Goal: Information Seeking & Learning: Learn about a topic

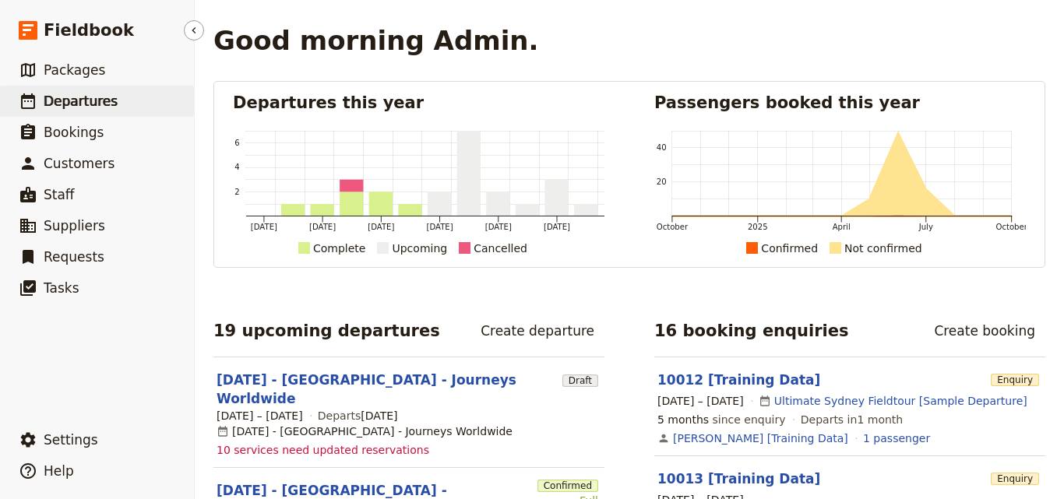
click at [105, 100] on span "Departures" at bounding box center [81, 101] width 74 height 16
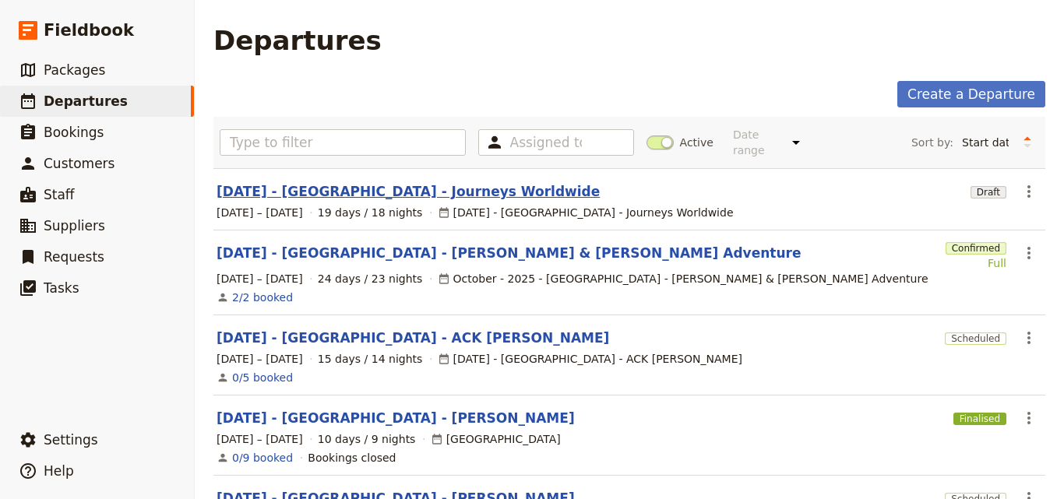
click at [388, 182] on link "[DATE] - [GEOGRAPHIC_DATA] - Journeys Worldwide" at bounding box center [408, 191] width 383 height 19
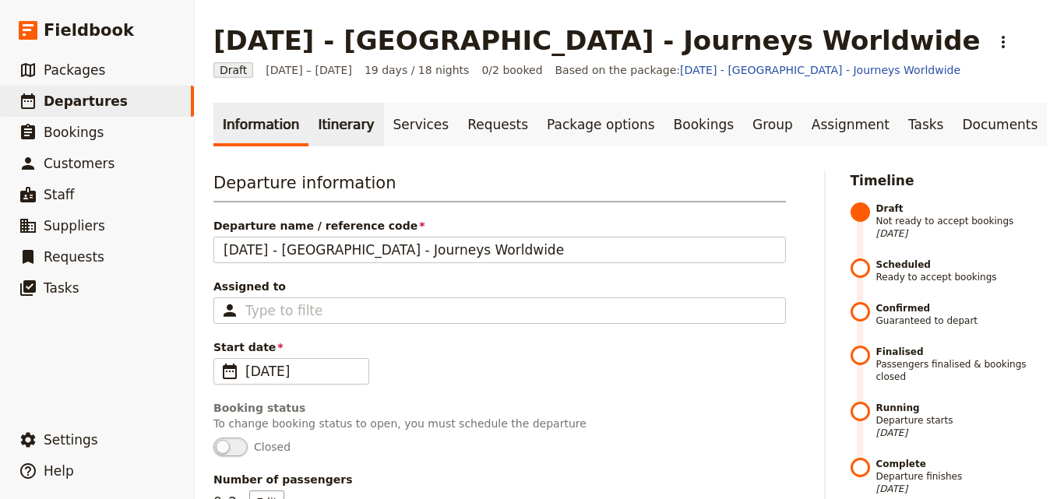
click at [329, 121] on link "Itinerary" at bounding box center [345, 125] width 75 height 44
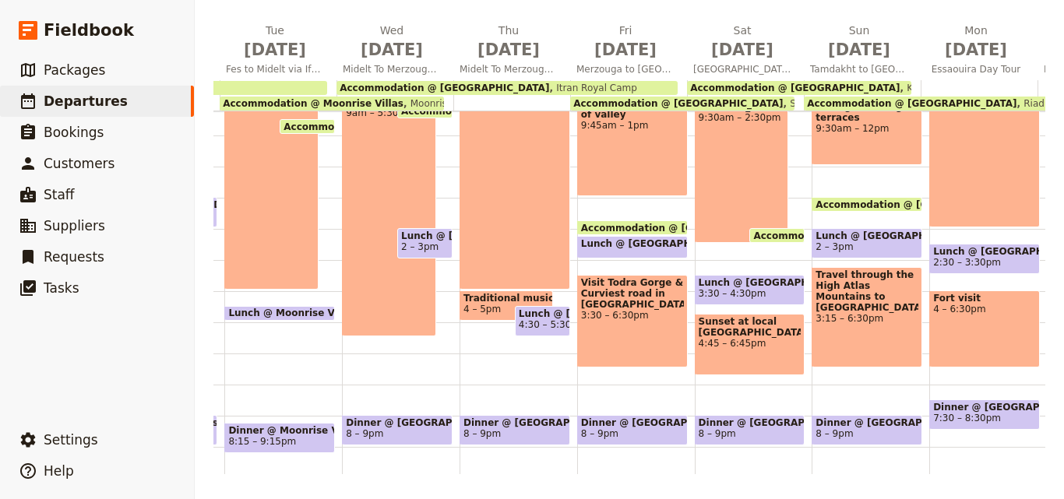
scroll to position [0, 1458]
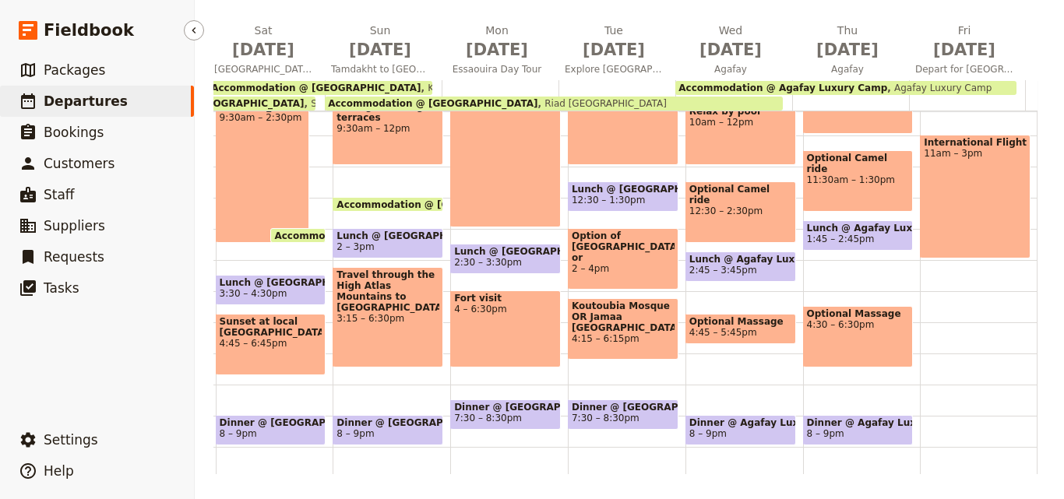
click at [164, 98] on link "​ Departures" at bounding box center [97, 101] width 194 height 31
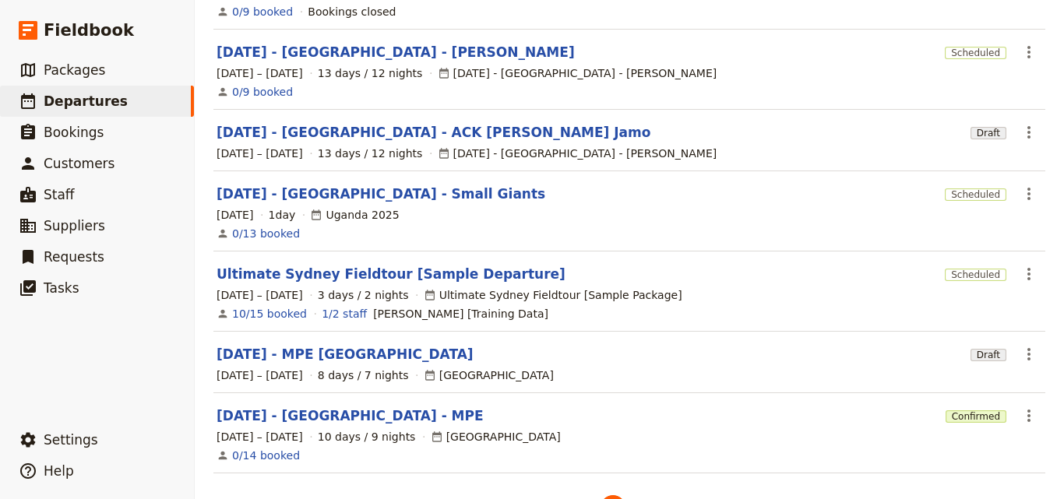
scroll to position [484, 0]
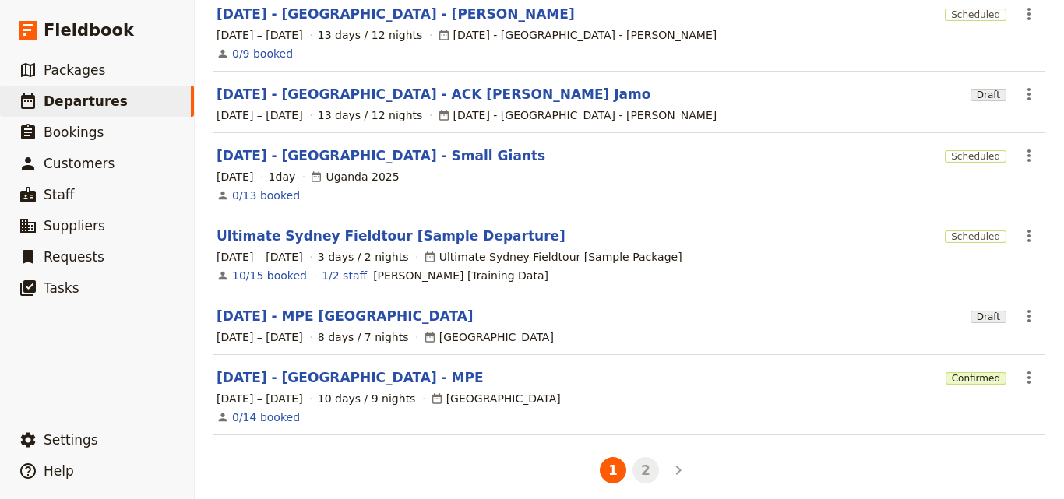
click at [639, 467] on button "2" at bounding box center [645, 470] width 26 height 26
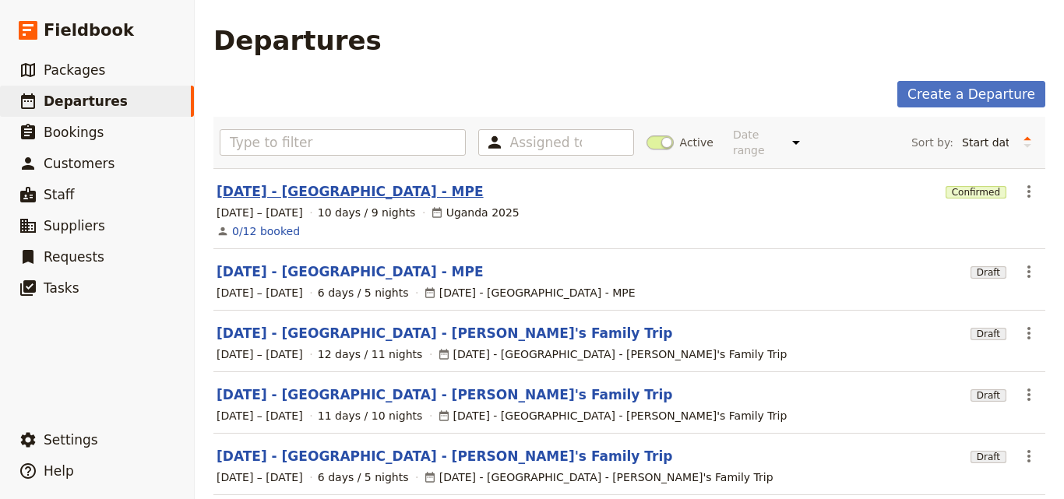
click at [330, 183] on link "[DATE] - [GEOGRAPHIC_DATA] - MPE" at bounding box center [350, 191] width 267 height 19
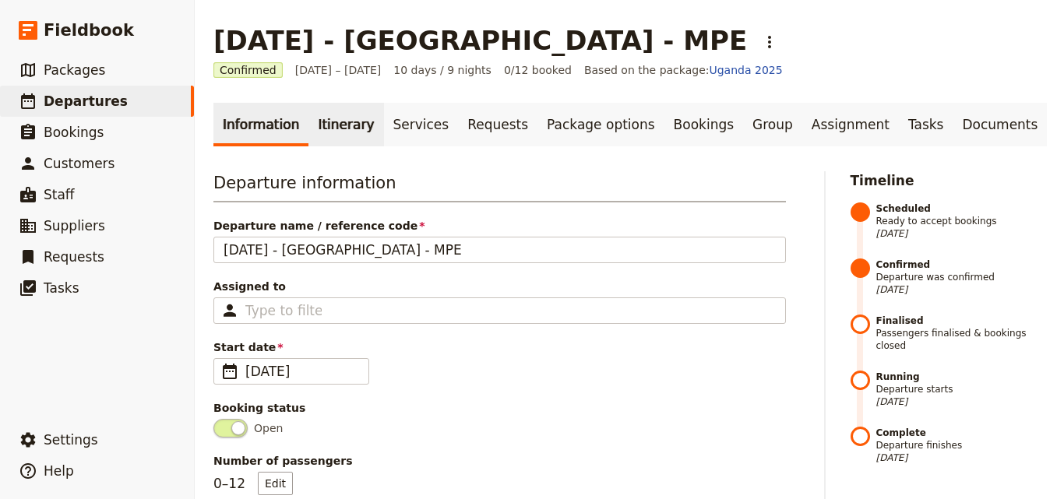
click at [329, 132] on link "Itinerary" at bounding box center [345, 125] width 75 height 44
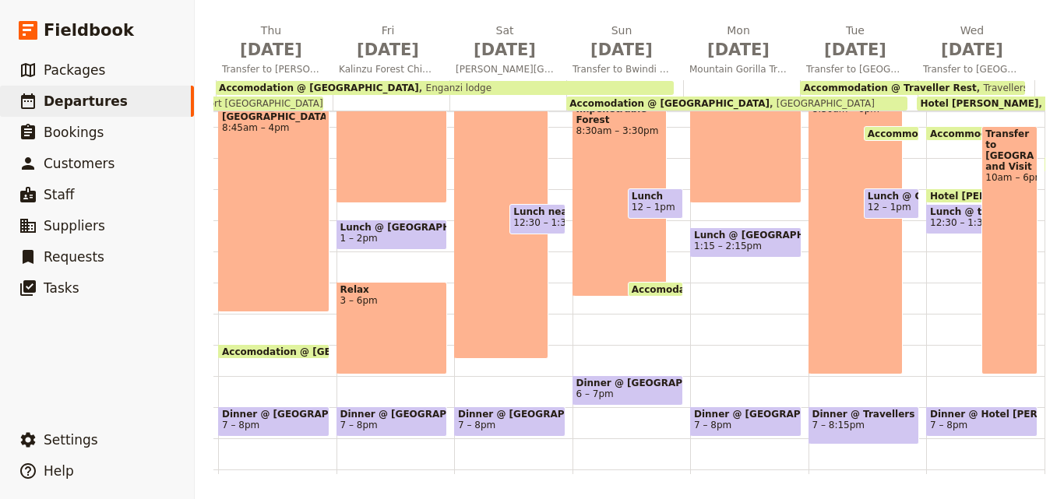
scroll to position [0, 407]
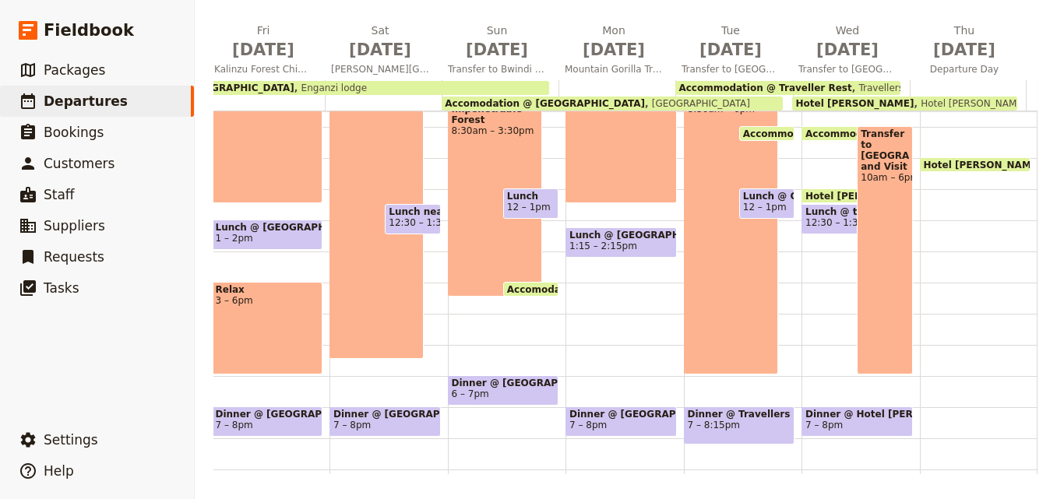
click at [872, 268] on div "Transfer to [GEOGRAPHIC_DATA] and Visit 10am – 6pm" at bounding box center [884, 250] width 55 height 248
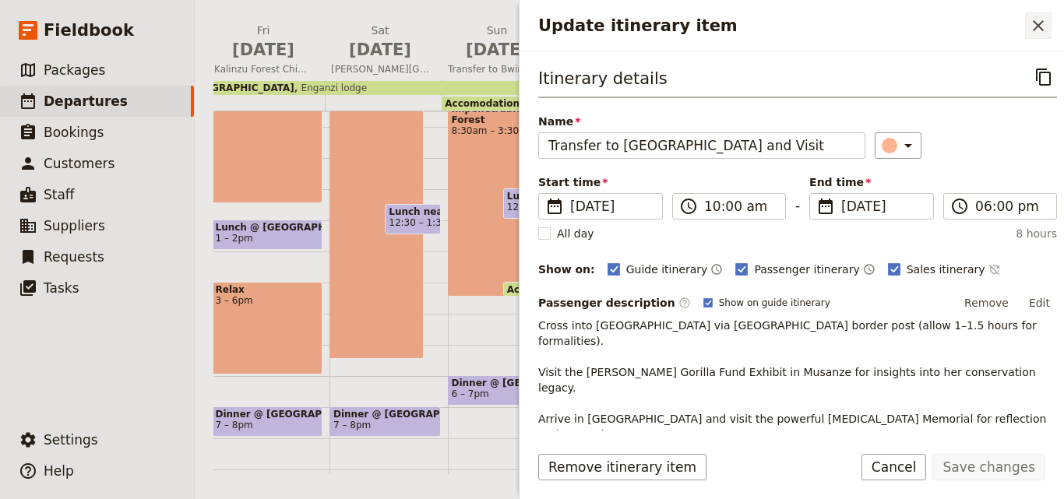
click at [1044, 31] on icon "Close drawer" at bounding box center [1038, 25] width 19 height 19
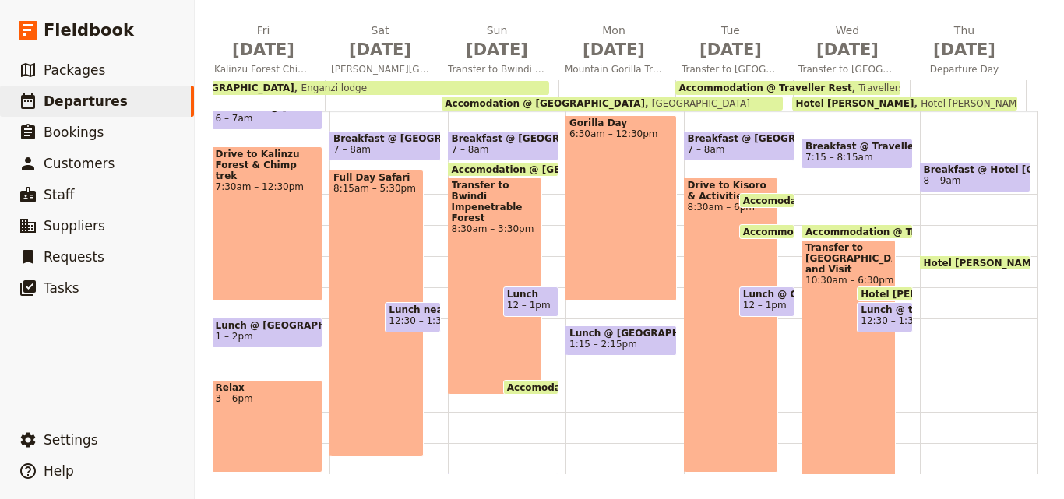
scroll to position [46, 0]
